Goal: Information Seeking & Learning: Learn about a topic

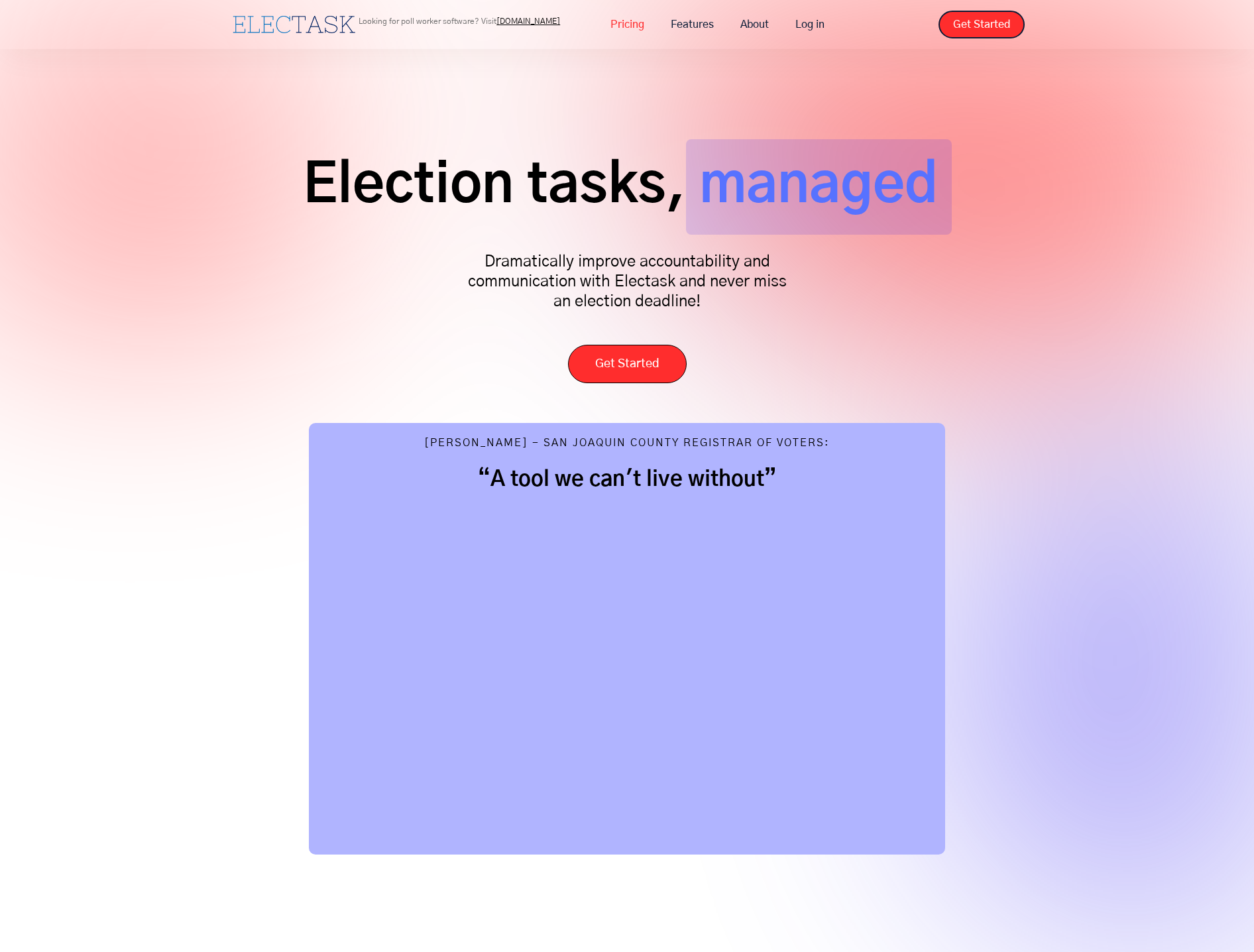
click at [650, 35] on link "Pricing" at bounding box center [627, 25] width 60 height 28
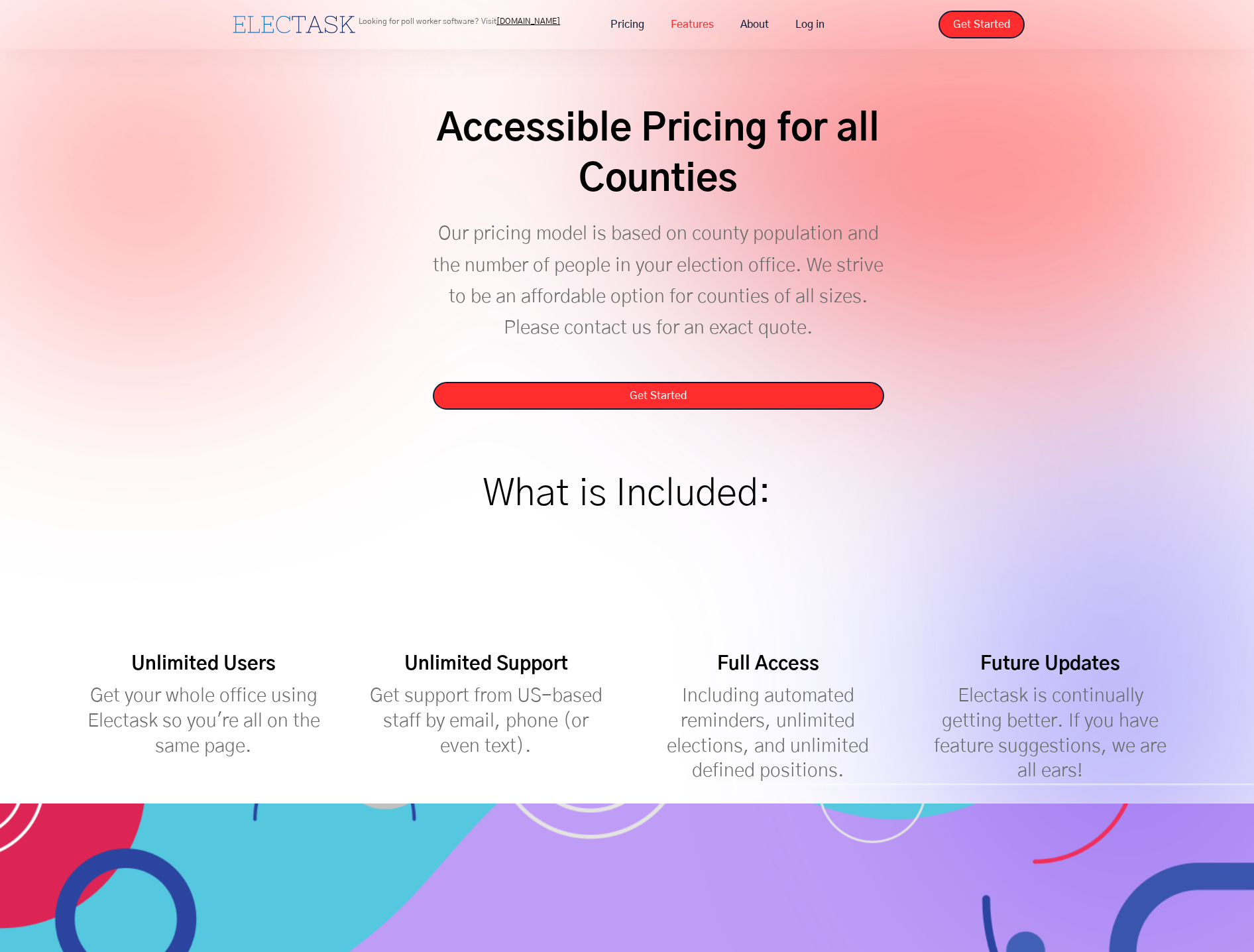
click at [683, 34] on link "Features" at bounding box center [692, 25] width 70 height 28
